Goal: Task Accomplishment & Management: Manage account settings

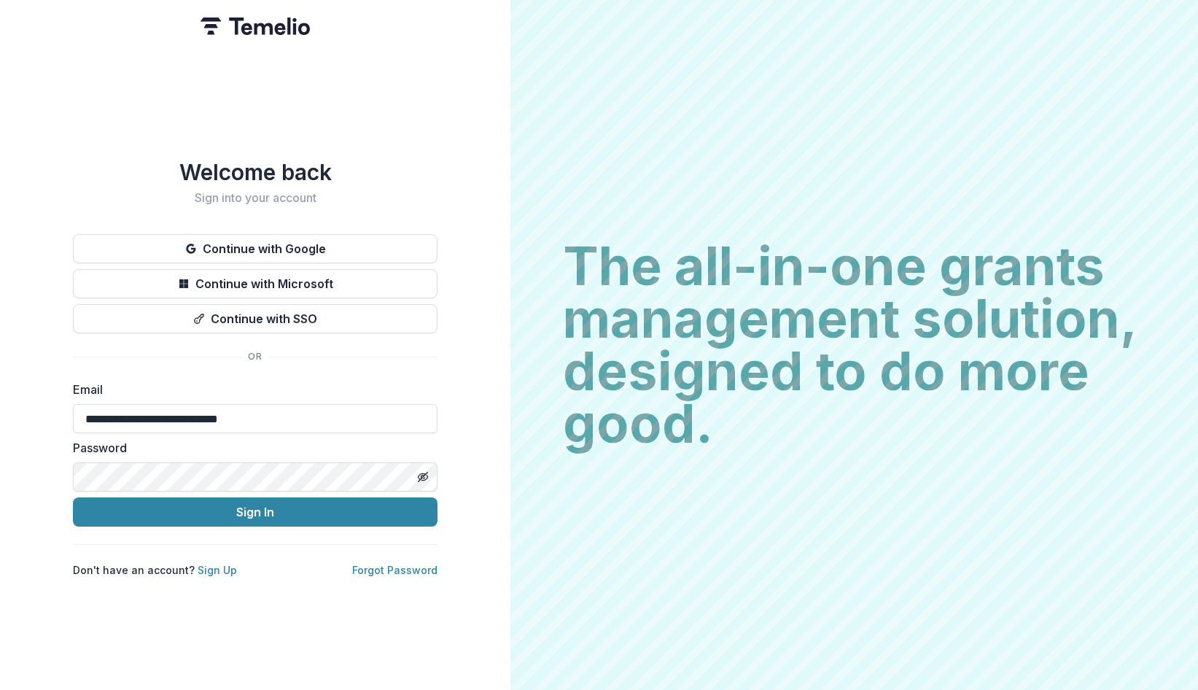
click at [308, 499] on button "Sign In" at bounding box center [255, 511] width 365 height 29
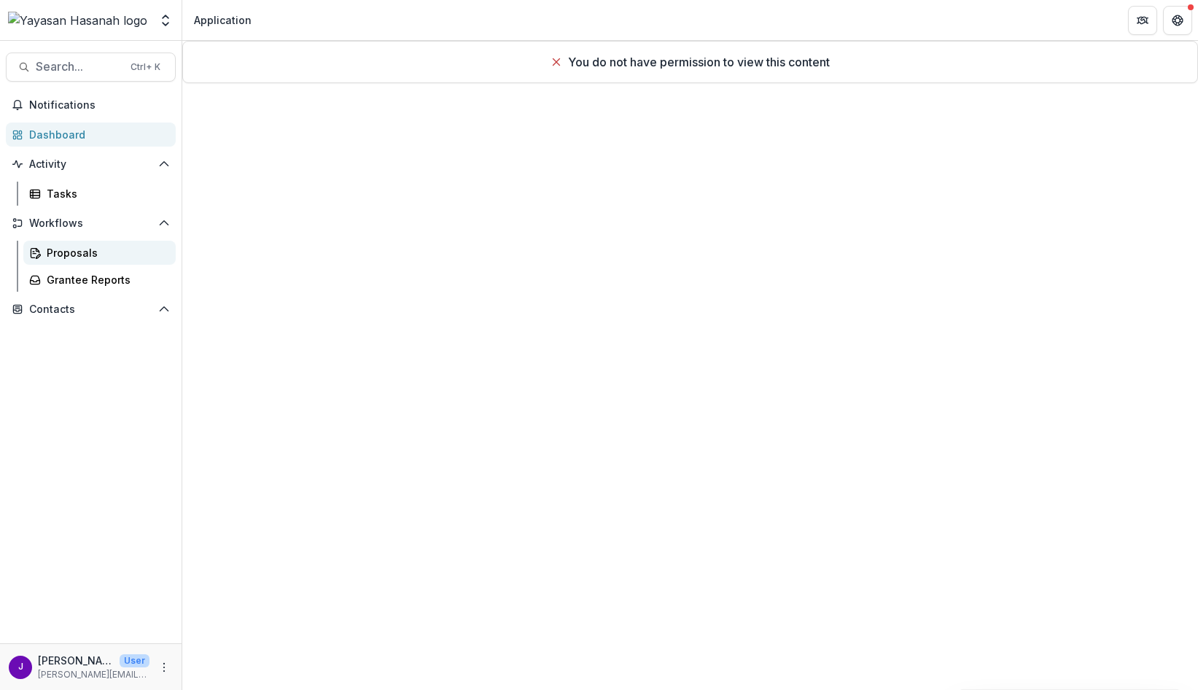
click at [63, 248] on div "Proposals" at bounding box center [105, 252] width 117 height 15
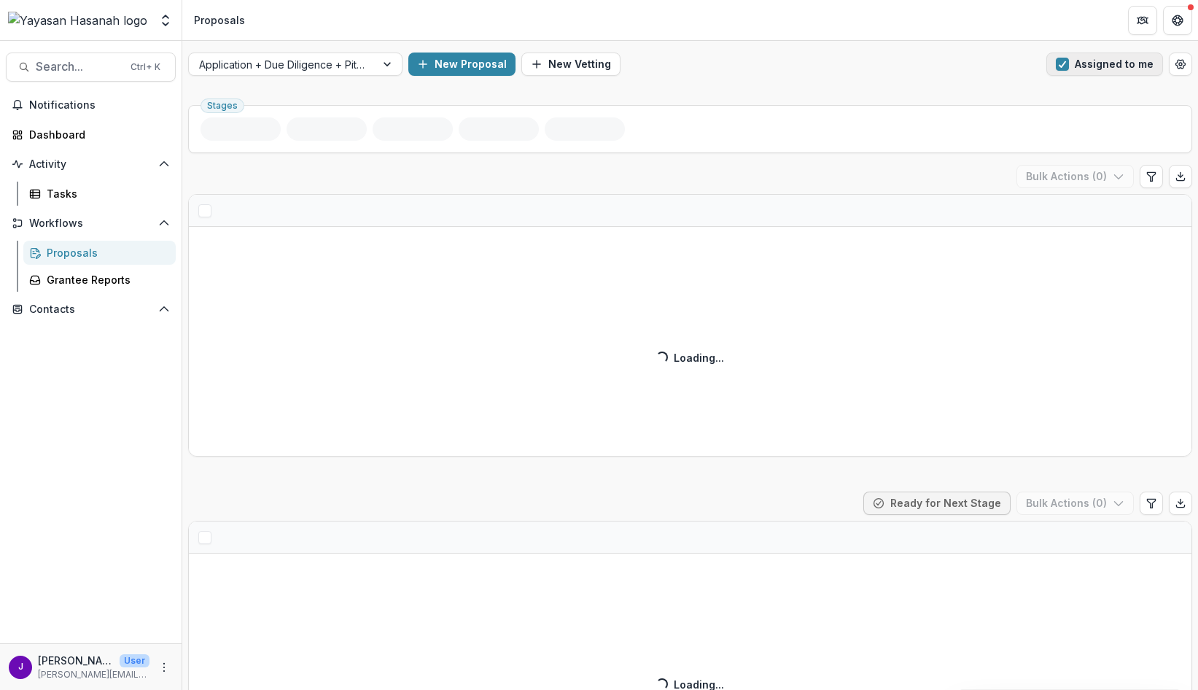
click at [1060, 66] on span "button" at bounding box center [1062, 64] width 13 height 13
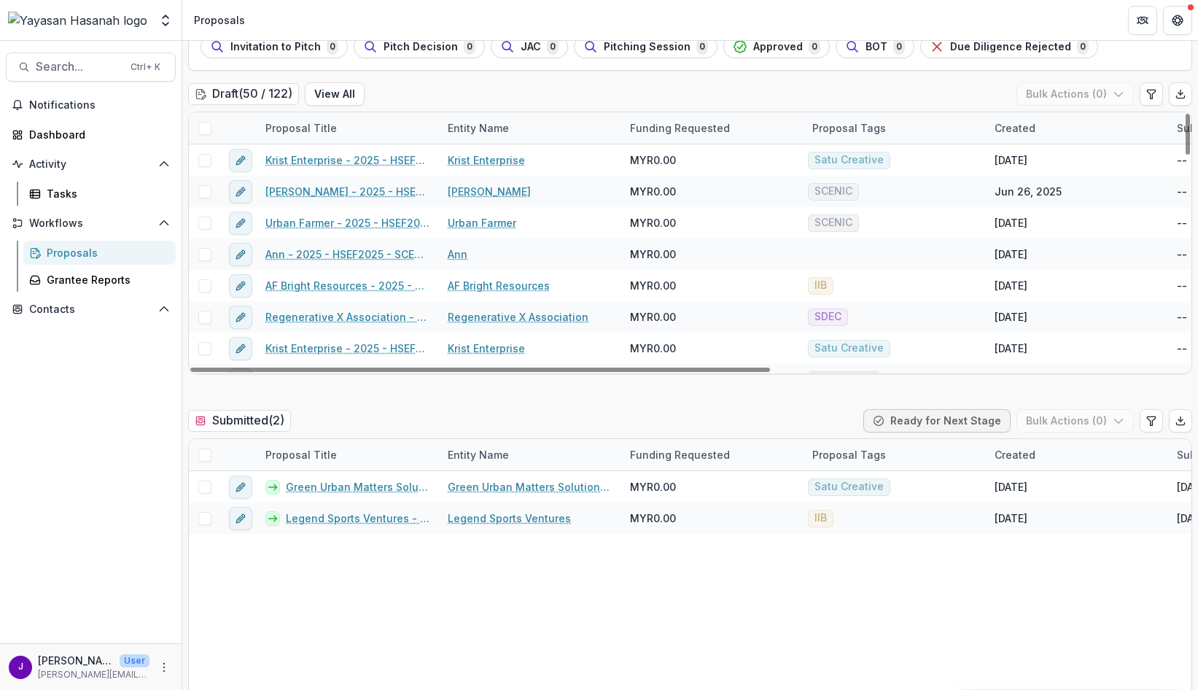
scroll to position [146, 0]
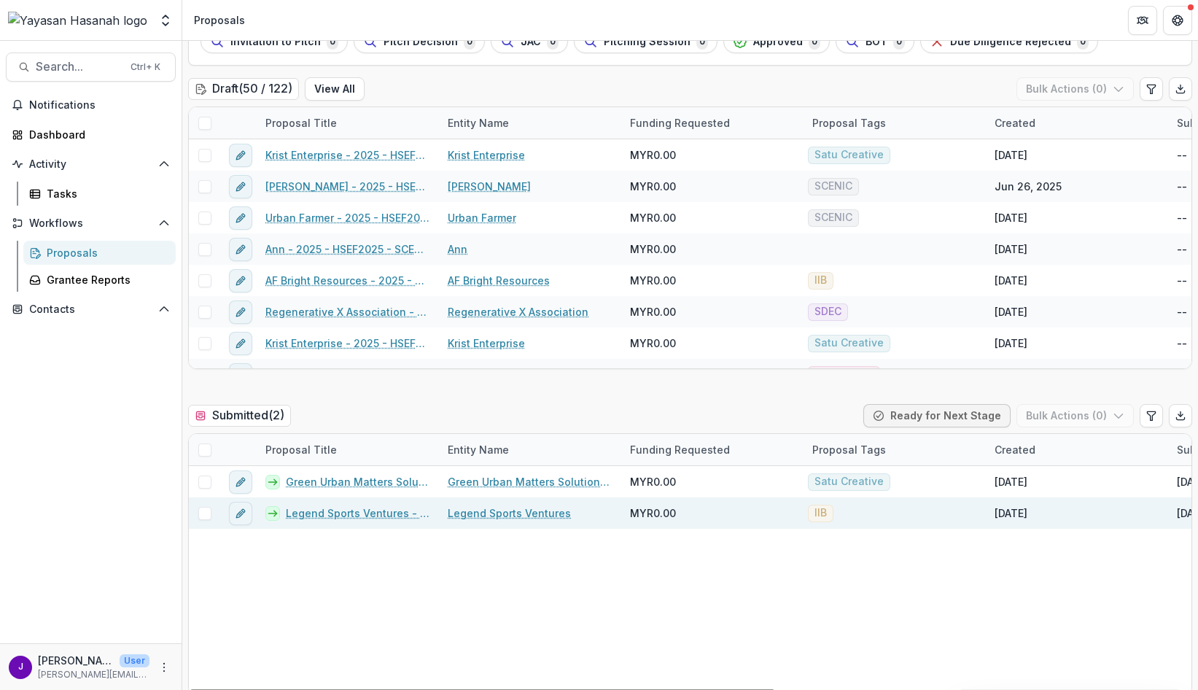
click at [210, 517] on span at bounding box center [204, 513] width 13 height 13
click at [1097, 419] on button "Bulk Actions ( 1 )" at bounding box center [1076, 415] width 114 height 23
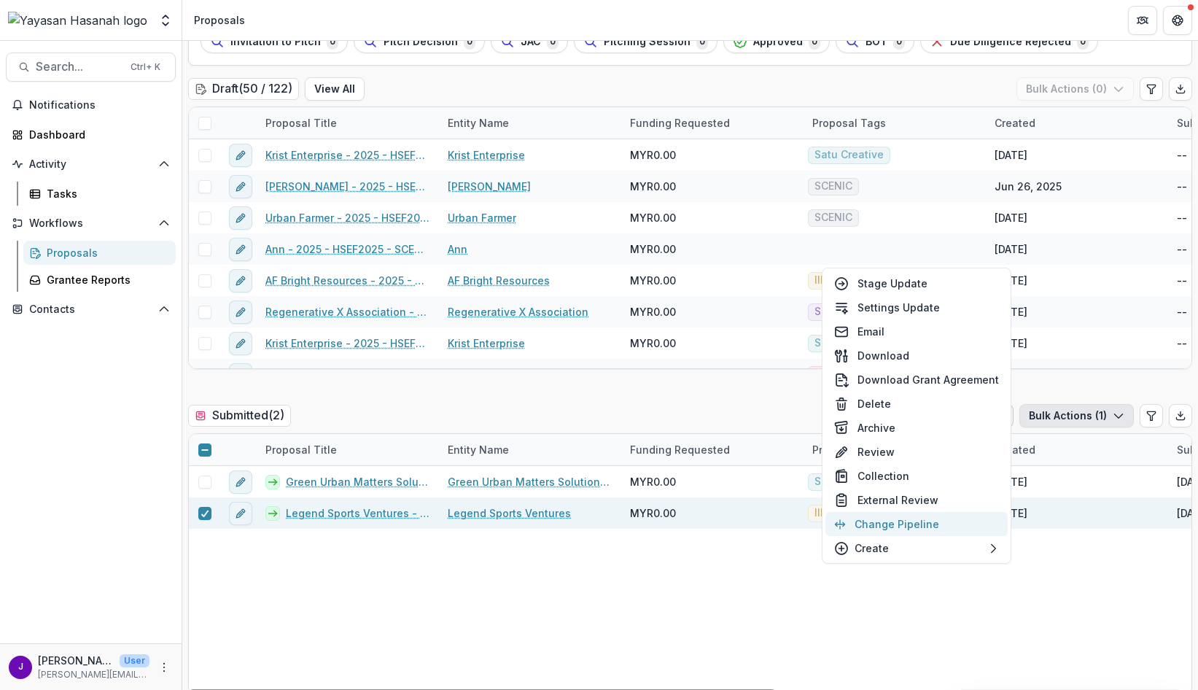
click at [890, 533] on button "Change Pipeline" at bounding box center [916, 524] width 182 height 24
select select "*********"
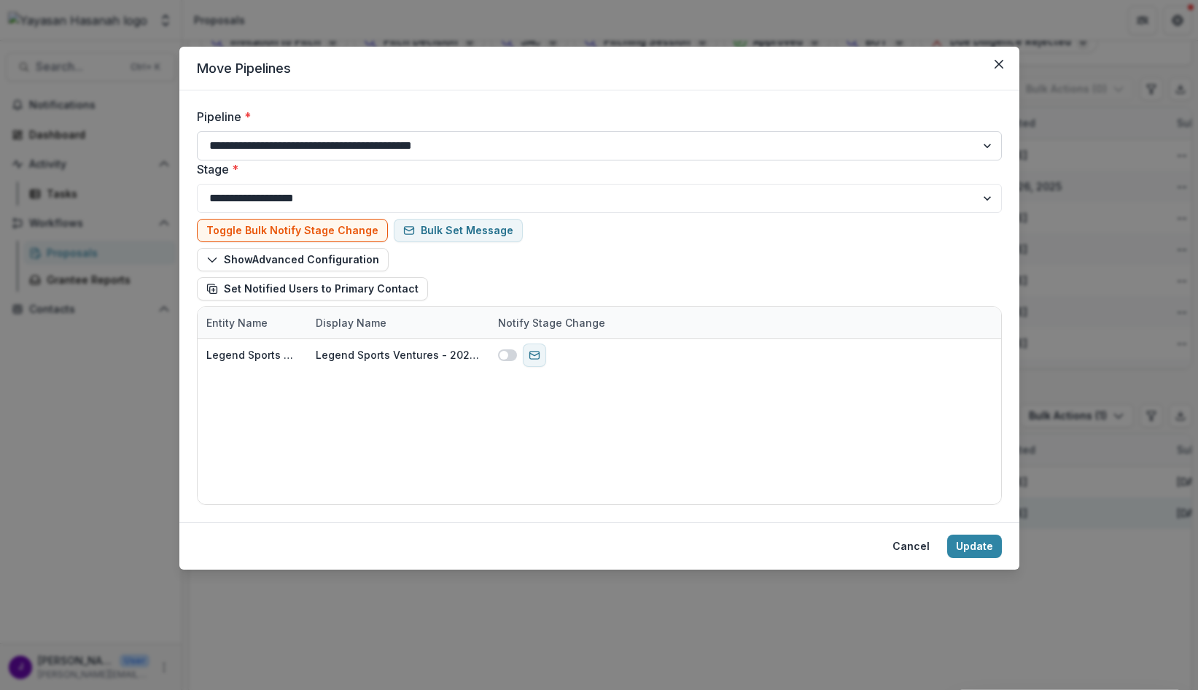
drag, startPoint x: 442, startPoint y: 141, endPoint x: 443, endPoint y: 155, distance: 13.9
click at [442, 141] on select "**********" at bounding box center [599, 145] width 805 height 29
select select "**********"
click at [197, 131] on select "**********" at bounding box center [599, 145] width 805 height 29
click at [984, 543] on button "Update" at bounding box center [974, 545] width 55 height 23
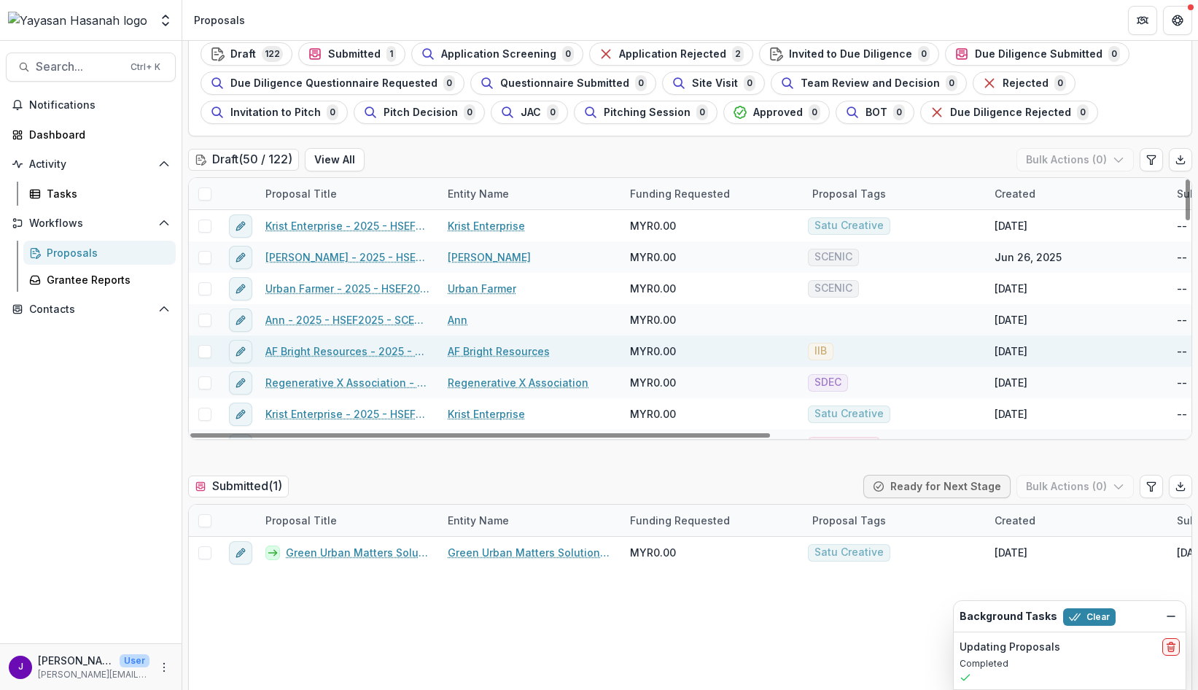
scroll to position [0, 0]
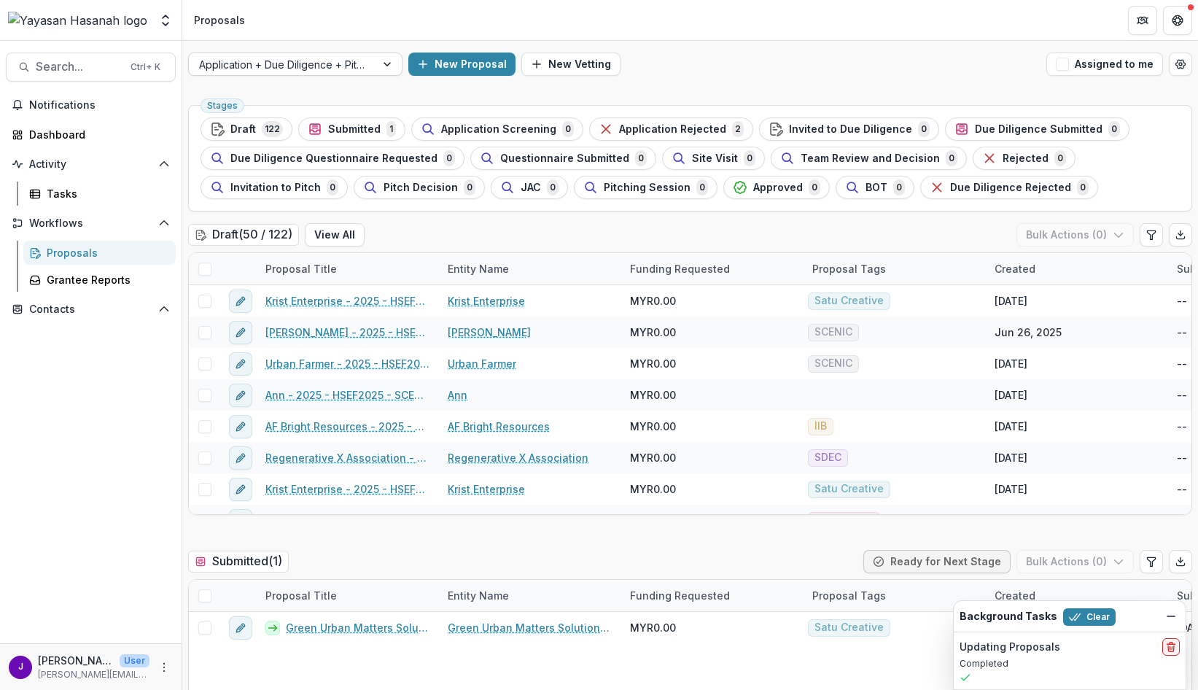
click at [330, 68] on div at bounding box center [282, 64] width 166 height 18
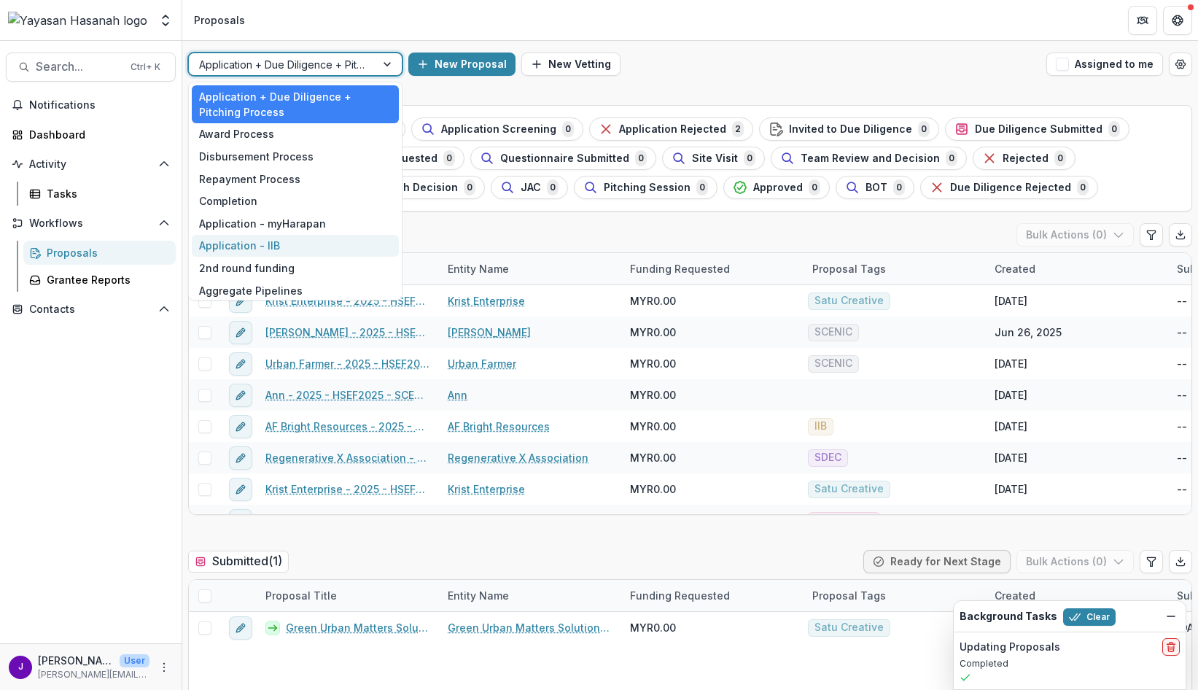
click at [309, 236] on div "Application - IIB" at bounding box center [295, 246] width 207 height 23
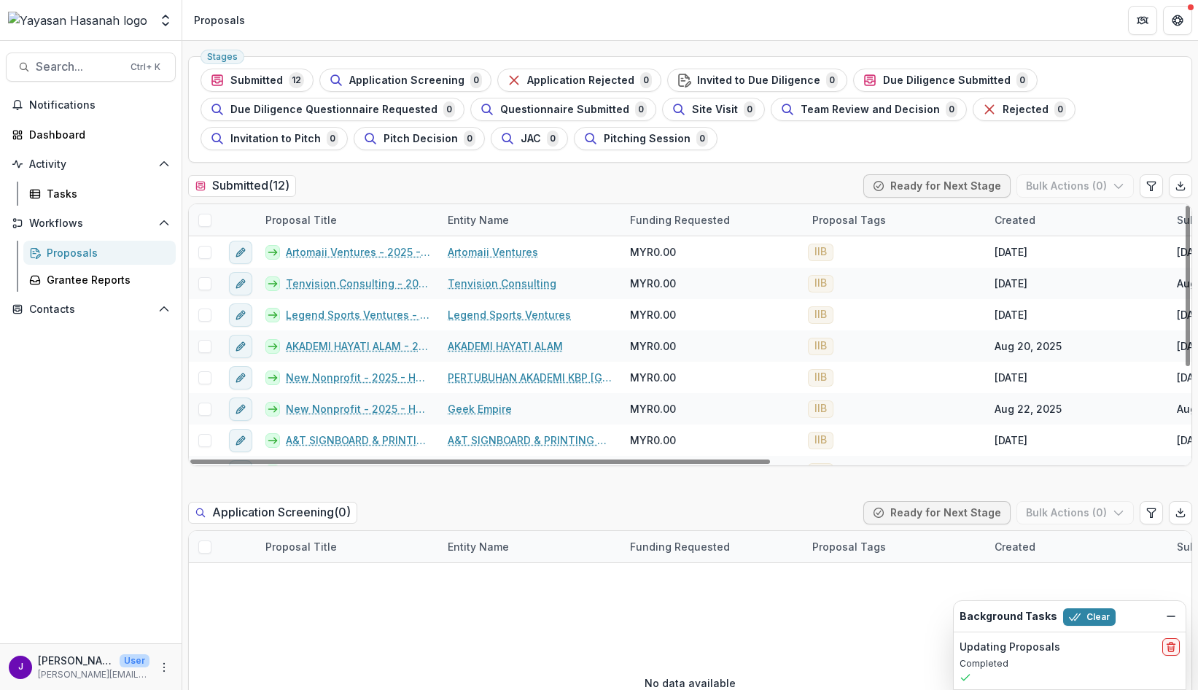
scroll to position [73, 0]
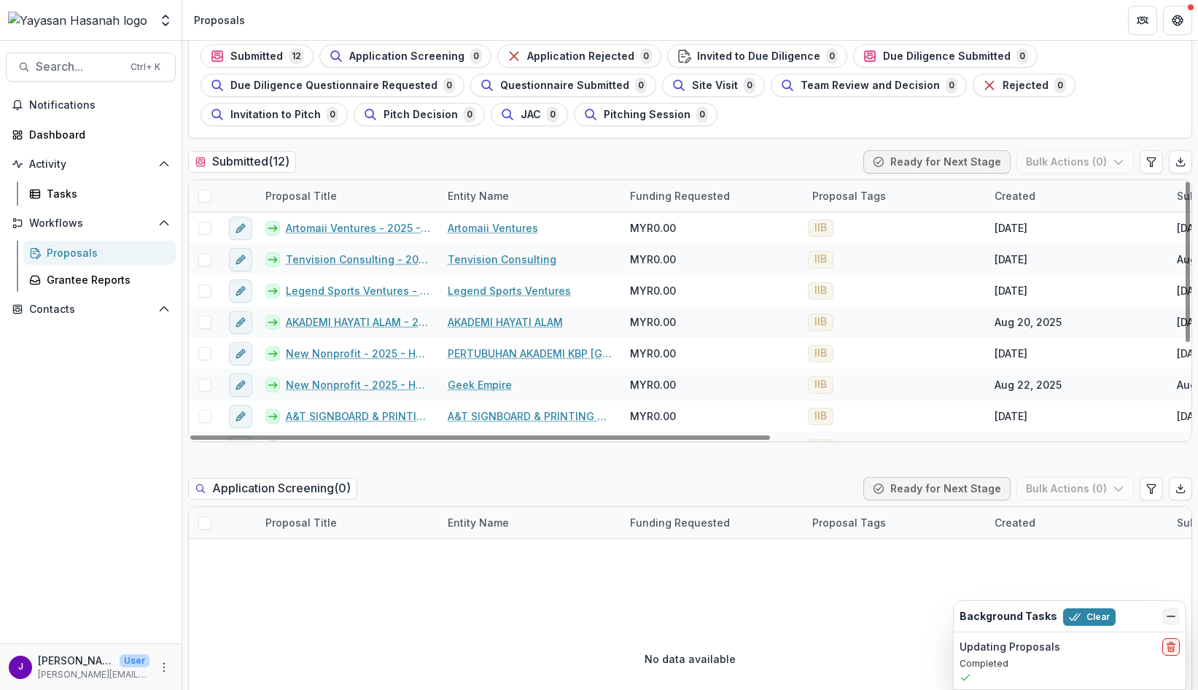
click at [1169, 613] on icon "Dismiss" at bounding box center [1171, 616] width 12 height 12
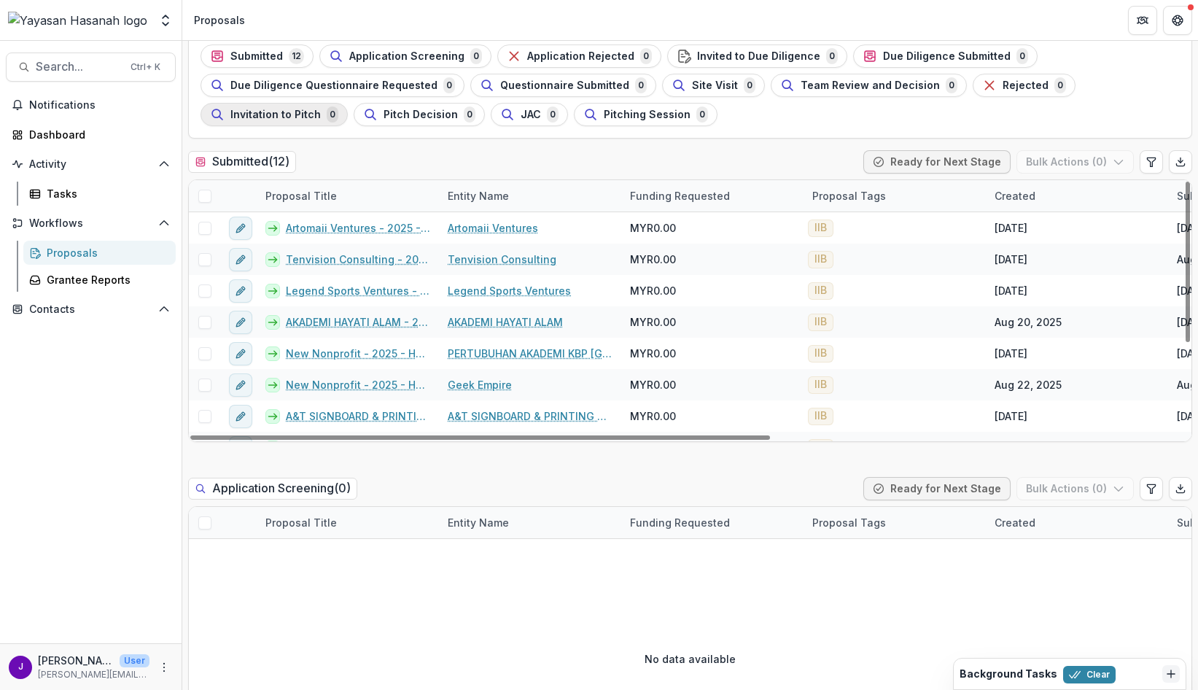
scroll to position [0, 0]
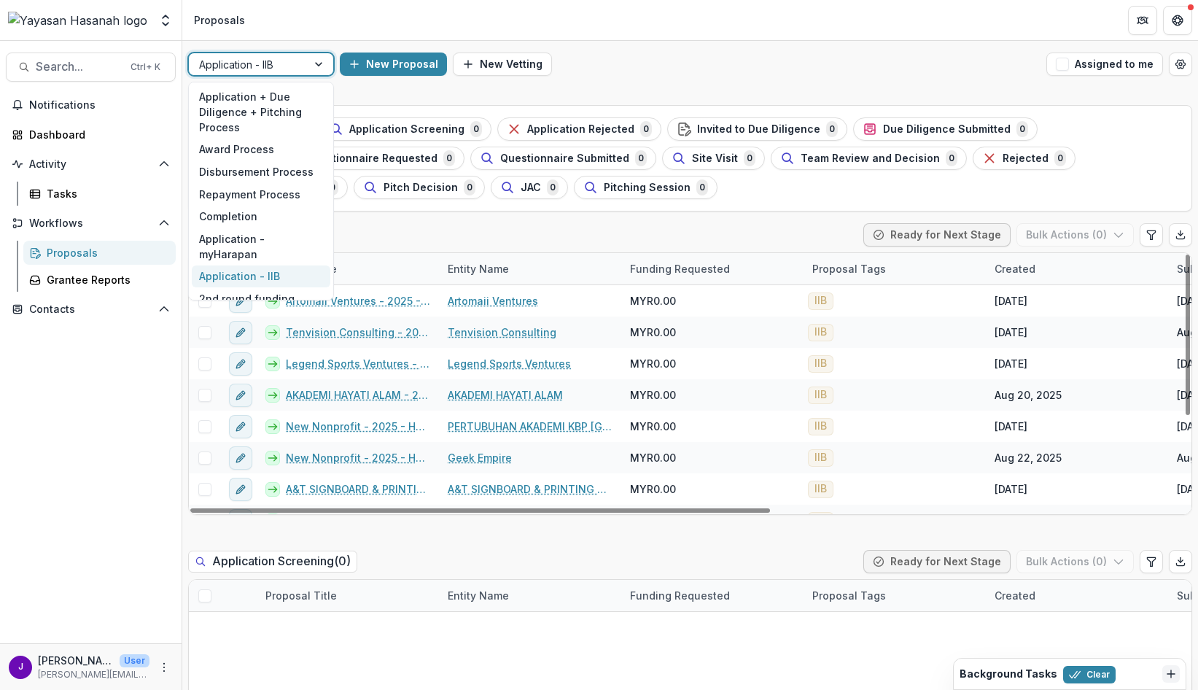
click at [296, 66] on div at bounding box center [248, 64] width 98 height 18
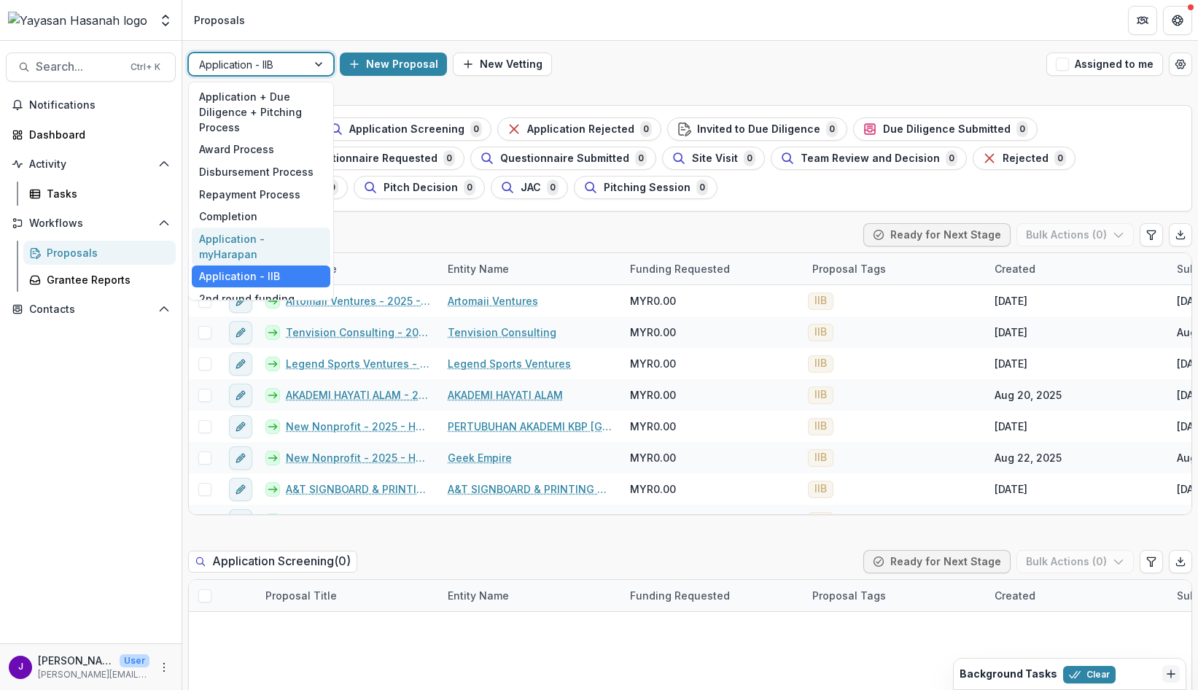
click at [263, 245] on div "Application - myHarapan" at bounding box center [261, 247] width 139 height 38
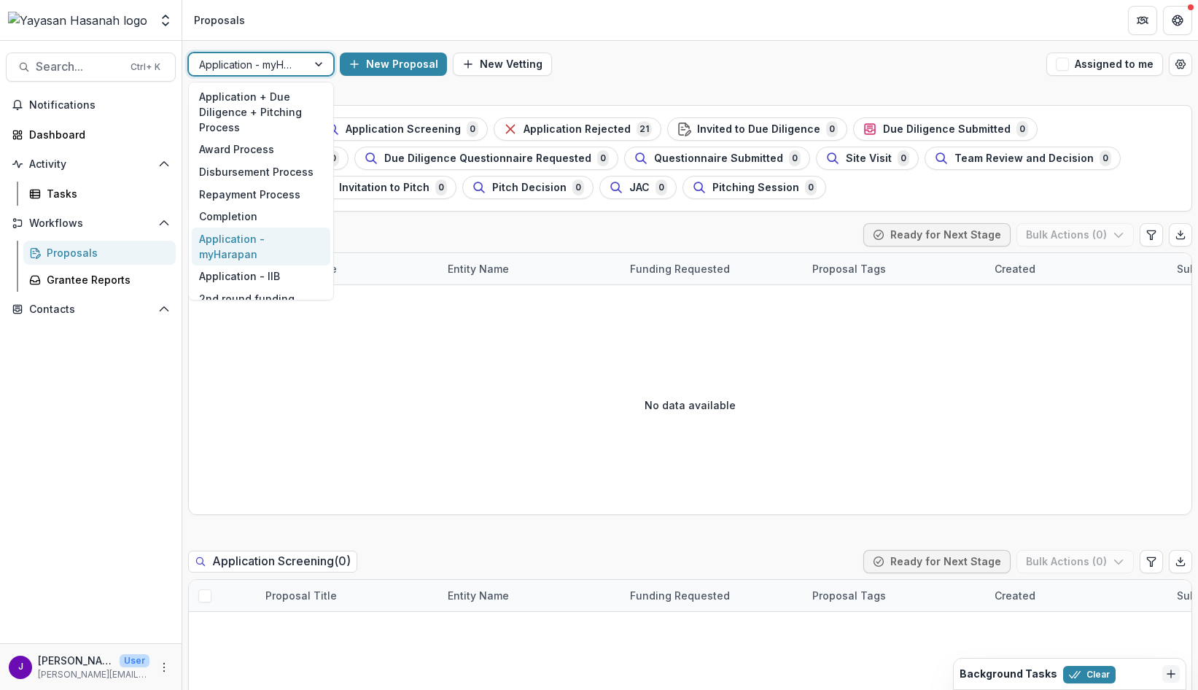
click at [290, 63] on div at bounding box center [248, 64] width 98 height 18
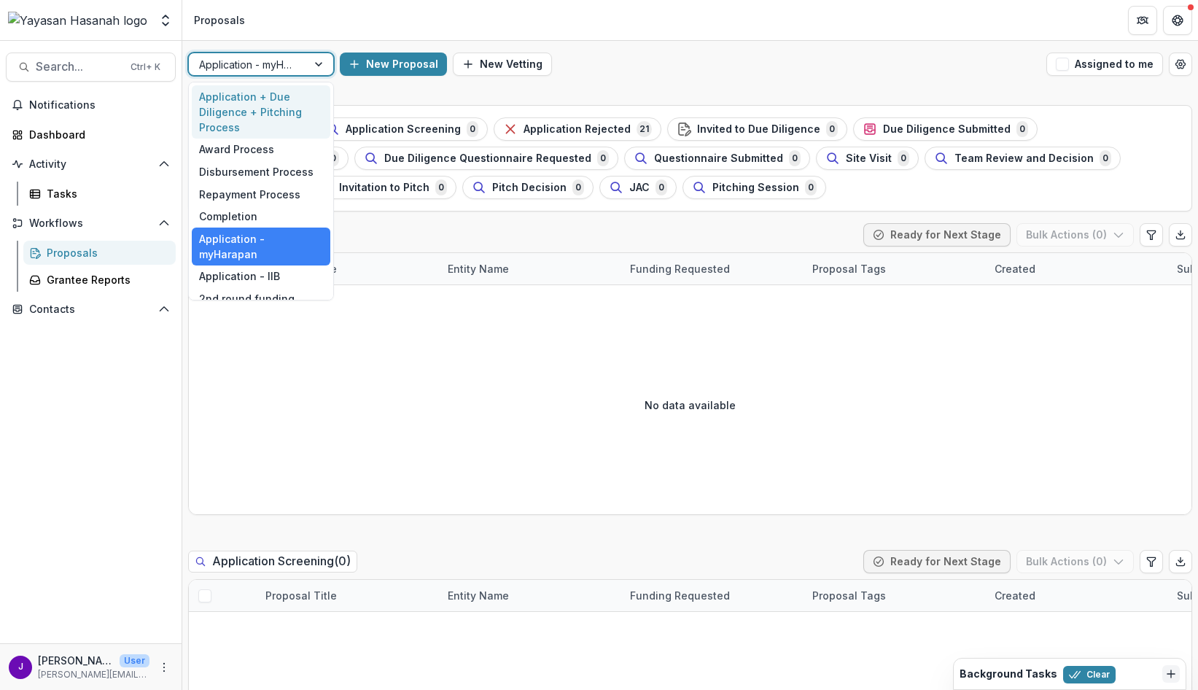
click at [276, 114] on div "Application + Due Diligence + Pitching Process" at bounding box center [261, 111] width 139 height 53
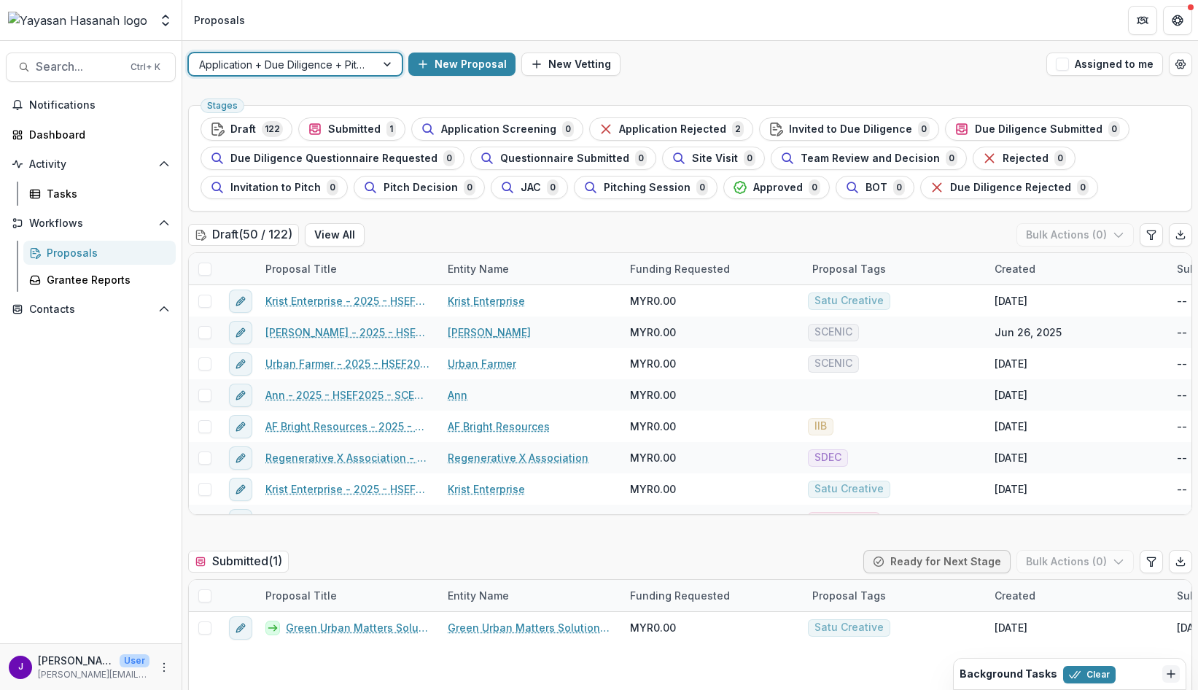
click at [472, 240] on div "Draft ( 50 / 122 ) View All Bulk Actions ( 0 )" at bounding box center [690, 237] width 1004 height 29
